Goal: Task Accomplishment & Management: Manage account settings

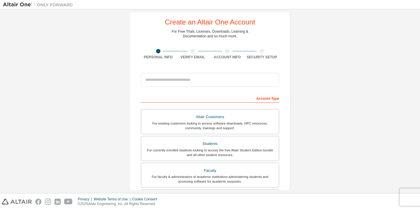
scroll to position [15, 0]
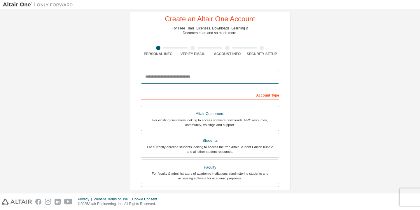
click at [206, 73] on input "email" at bounding box center [210, 77] width 138 height 14
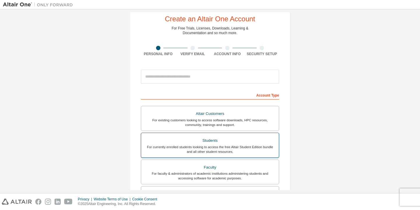
click at [209, 141] on div "Students" at bounding box center [210, 140] width 131 height 8
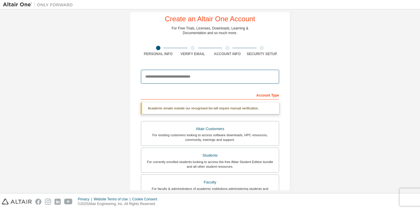
click at [189, 76] on input "email" at bounding box center [210, 77] width 138 height 14
type input "**********"
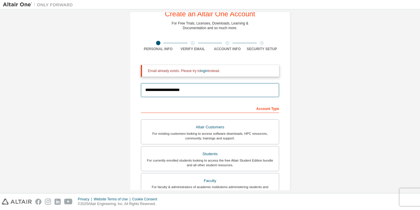
scroll to position [21, 0]
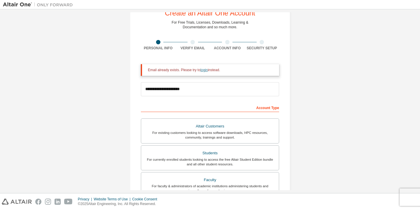
click at [205, 71] on link "login" at bounding box center [203, 70] width 7 height 4
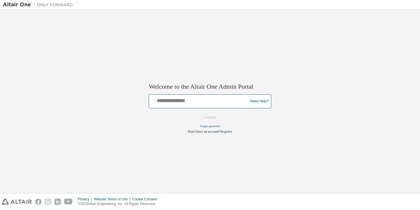
click at [218, 103] on input "text" at bounding box center [199, 100] width 96 height 8
type input "**********"
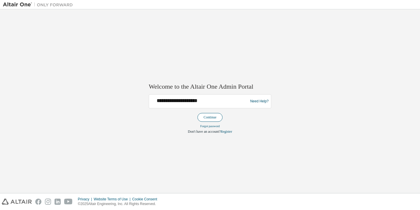
click at [216, 119] on button "Continue" at bounding box center [209, 117] width 25 height 9
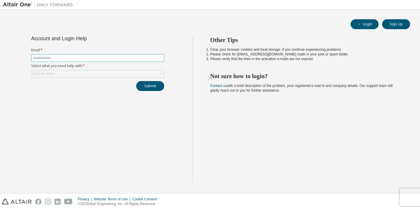
click at [136, 58] on input "text" at bounding box center [98, 58] width 130 height 5
type input "**********"
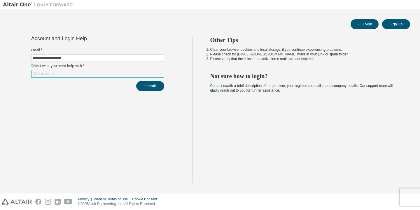
click at [122, 74] on div "Click to select" at bounding box center [97, 73] width 132 height 7
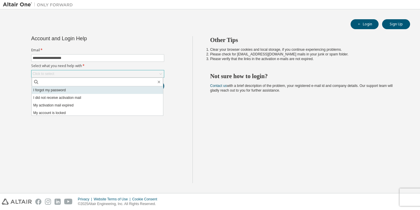
click at [114, 89] on li "I forgot my password" at bounding box center [97, 90] width 131 height 8
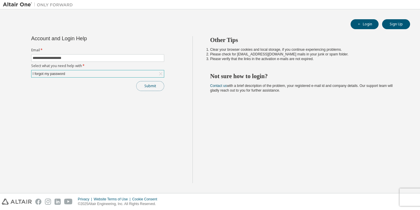
click at [161, 86] on button "Submit" at bounding box center [150, 86] width 28 height 10
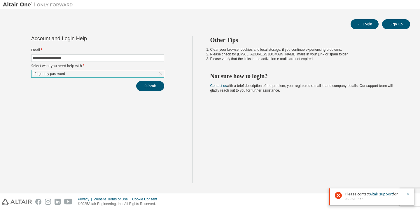
click at [151, 91] on div "**********" at bounding box center [97, 109] width 189 height 147
click at [152, 85] on button "Submit" at bounding box center [150, 86] width 28 height 10
click at [141, 75] on div "I forgot my password" at bounding box center [97, 73] width 132 height 7
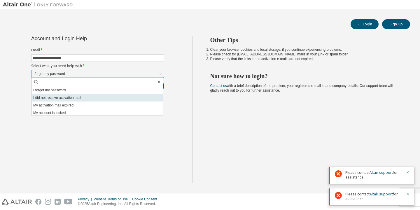
click at [134, 95] on li "I did not receive activation mail" at bounding box center [97, 98] width 131 height 8
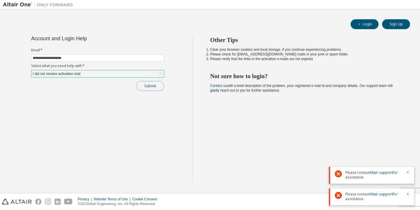
click at [157, 85] on button "Submit" at bounding box center [150, 86] width 28 height 10
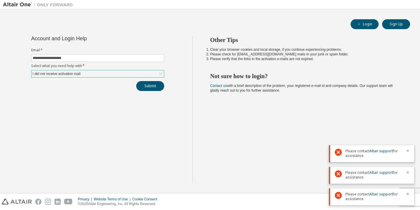
click at [407, 194] on div "Please contact Altair support for assistance." at bounding box center [371, 196] width 85 height 17
click at [408, 195] on icon "button" at bounding box center [407, 193] width 3 height 3
click at [408, 172] on icon "button" at bounding box center [407, 171] width 3 height 3
click at [408, 194] on icon "button" at bounding box center [407, 194] width 2 height 2
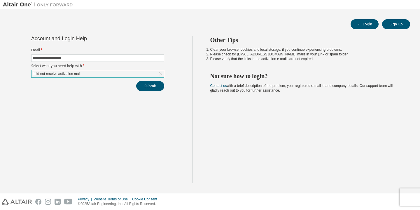
click at [131, 72] on div "I did not receive activation mail" at bounding box center [97, 73] width 132 height 7
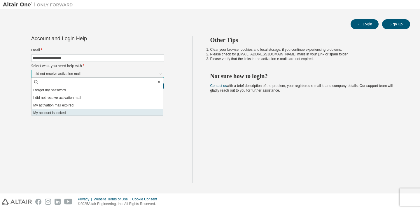
click at [119, 109] on li "My account is locked" at bounding box center [97, 113] width 131 height 8
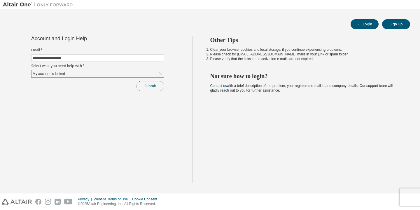
click at [149, 85] on button "Submit" at bounding box center [150, 86] width 28 height 10
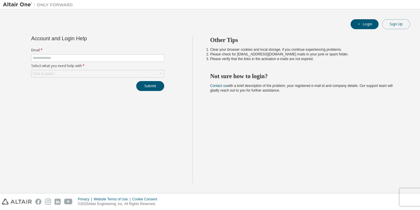
click at [394, 23] on button "Sign Up" at bounding box center [396, 24] width 28 height 10
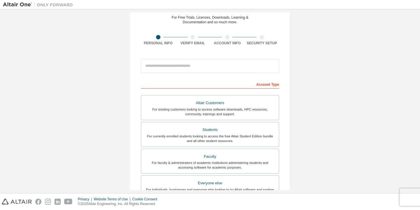
scroll to position [29, 0]
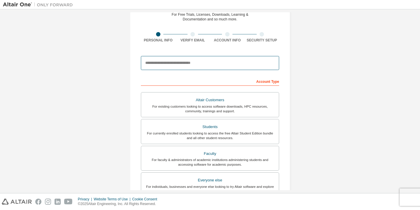
click at [200, 60] on input "email" at bounding box center [210, 63] width 138 height 14
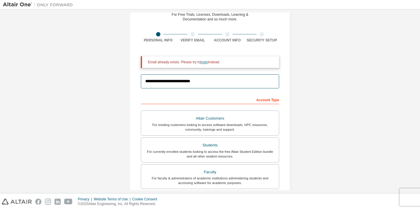
type input "**********"
click at [204, 61] on link "login" at bounding box center [203, 62] width 7 height 4
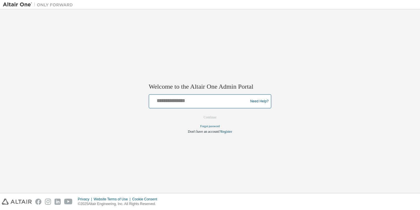
click at [194, 101] on input "text" at bounding box center [199, 100] width 96 height 8
type input "**********"
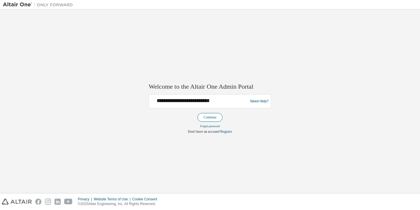
click at [215, 119] on button "Continue" at bounding box center [209, 117] width 25 height 9
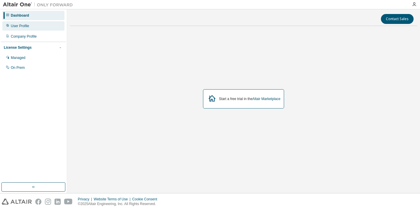
click at [34, 28] on div "User Profile" at bounding box center [33, 25] width 62 height 9
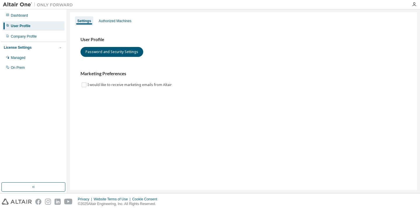
click at [24, 4] on img at bounding box center [39, 5] width 73 height 6
click at [23, 17] on div "Dashboard" at bounding box center [19, 15] width 17 height 5
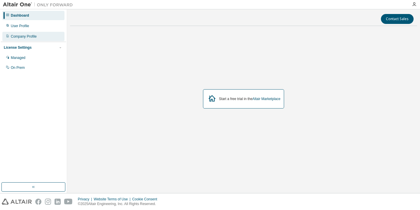
click at [28, 36] on div "Company Profile" at bounding box center [24, 36] width 26 height 5
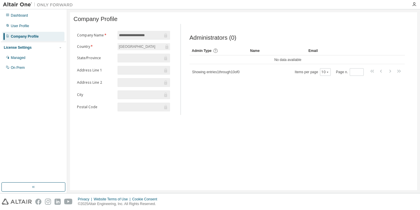
click at [24, 200] on img at bounding box center [17, 201] width 30 height 6
